Goal: Task Accomplishment & Management: Use online tool/utility

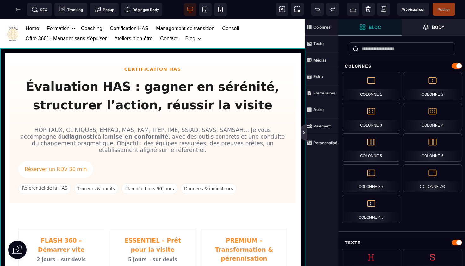
click at [304, 135] on icon at bounding box center [304, 132] width 5 height 5
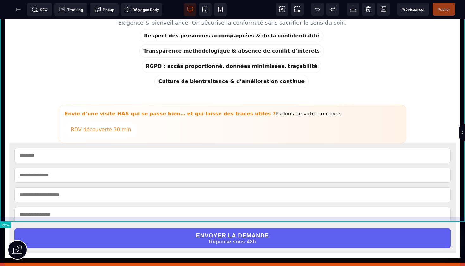
scroll to position [716, 0]
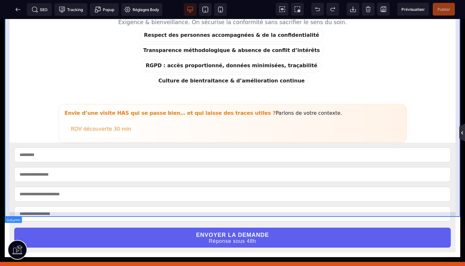
click at [463, 133] on icon at bounding box center [462, 132] width 5 height 5
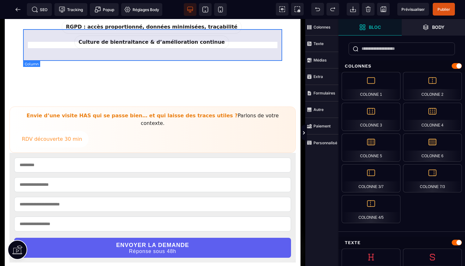
scroll to position [824, 0]
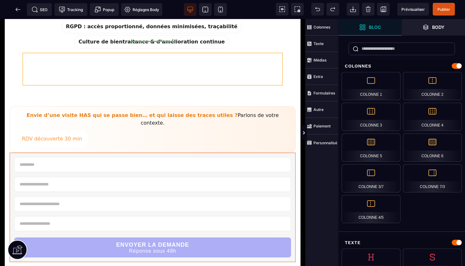
drag, startPoint x: 197, startPoint y: 123, endPoint x: 199, endPoint y: 40, distance: 83.6
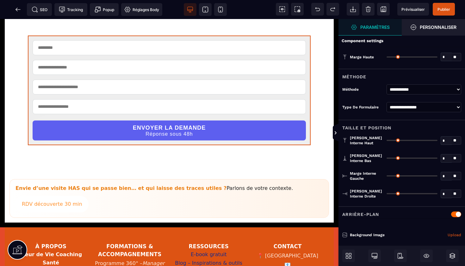
type input "*"
type input "**"
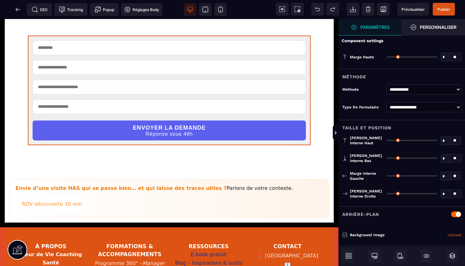
type input "**"
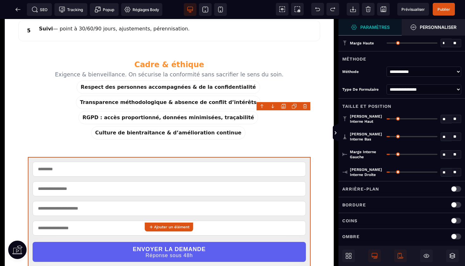
scroll to position [701, 1]
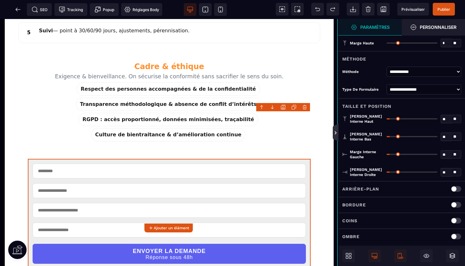
click at [336, 133] on icon at bounding box center [336, 132] width 2 height 3
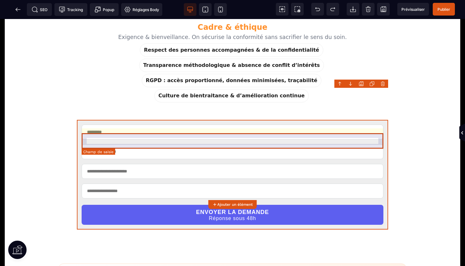
scroll to position [701, 0]
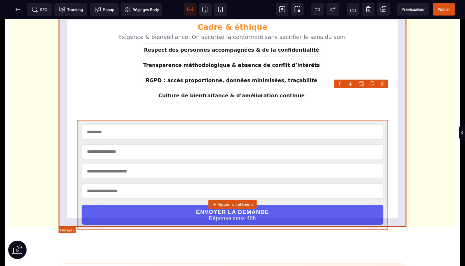
click at [406, 207] on section "Cadre & éthique Exigence & bienveillance. On sécurise la conformité sans sacrif…" at bounding box center [233, 134] width 348 height 242
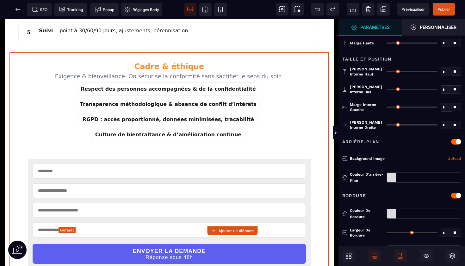
type input "*"
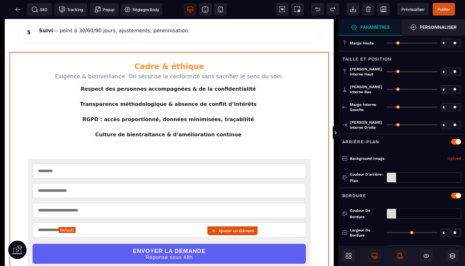
type input "**"
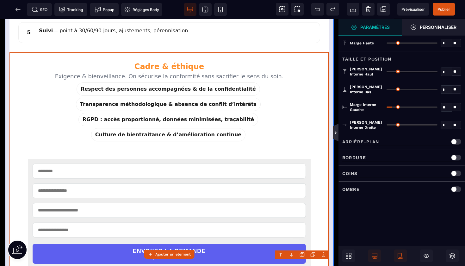
click at [334, 132] on icon at bounding box center [335, 132] width 5 height 5
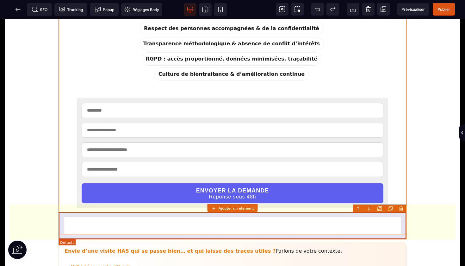
scroll to position [722, 0]
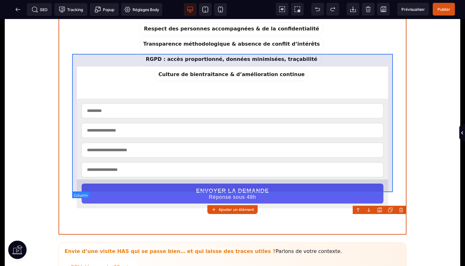
click at [302, 86] on div "ENVOYER LA DEMANDE Réponse sous 48h" at bounding box center [232, 153] width 321 height 135
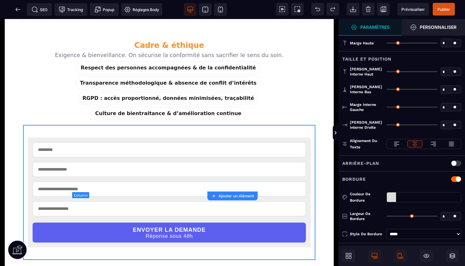
type input "*"
type input "**"
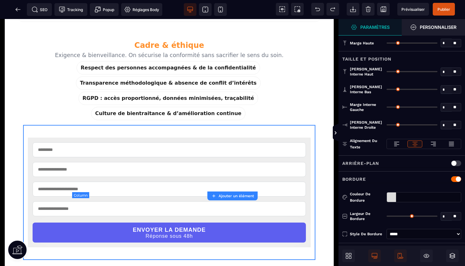
type input "**"
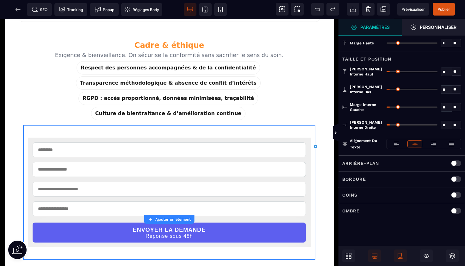
type input "*"
click at [389, 89] on input "range" at bounding box center [412, 89] width 51 height 1
type input "*"
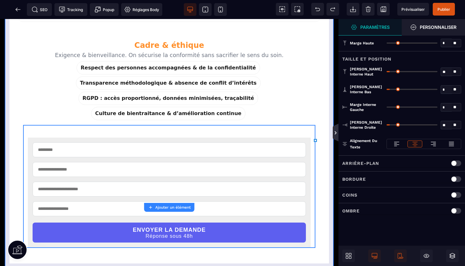
click at [334, 132] on icon at bounding box center [335, 132] width 5 height 5
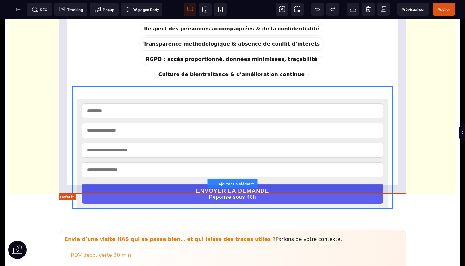
click at [310, 190] on section "Cadre & éthique Exigence & bienveillance. On sécurise la conformité sans sacrif…" at bounding box center [233, 106] width 348 height 230
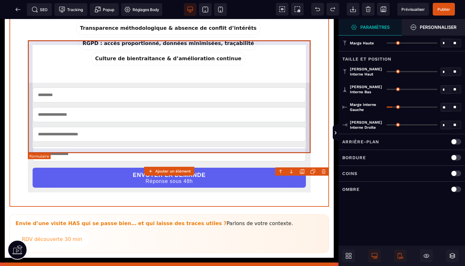
scroll to position [784, 0]
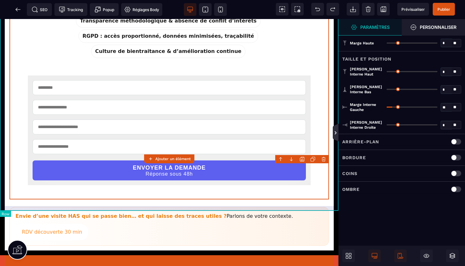
click at [335, 134] on icon at bounding box center [335, 132] width 5 height 5
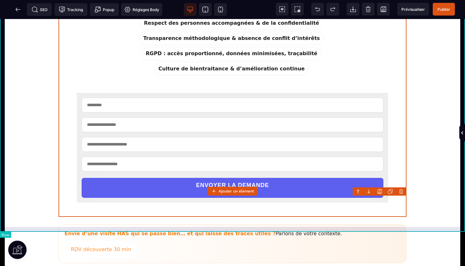
scroll to position [729, 0]
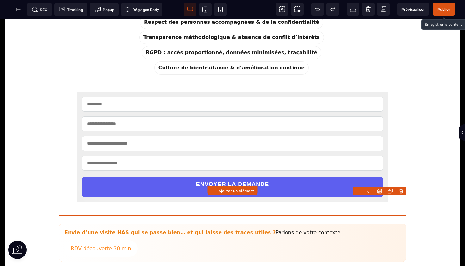
click at [442, 8] on span "Publier" at bounding box center [444, 9] width 13 height 5
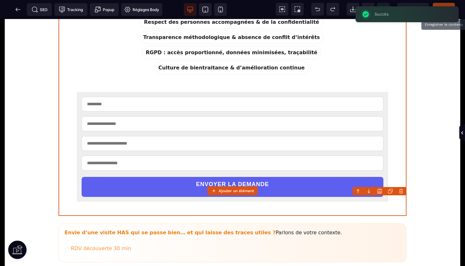
click at [18, 10] on icon at bounding box center [18, 9] width 6 height 6
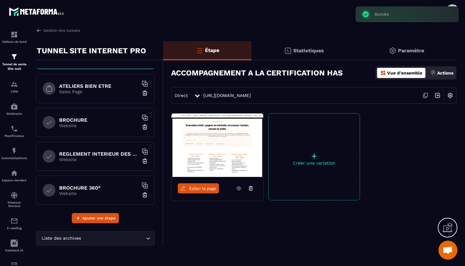
scroll to position [233, 0]
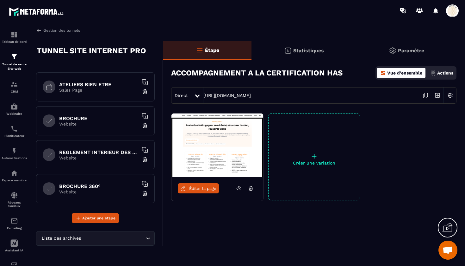
click at [106, 86] on h6 "ATELIERS BIEN ETRE" at bounding box center [98, 84] width 79 height 6
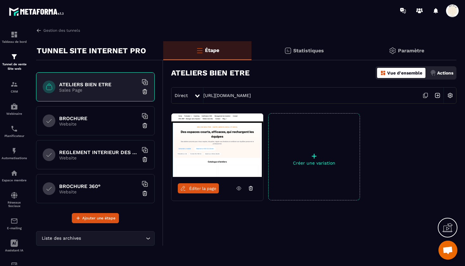
click at [196, 186] on span "Éditer la page" at bounding box center [202, 188] width 27 height 5
